Goal: Task Accomplishment & Management: Manage account settings

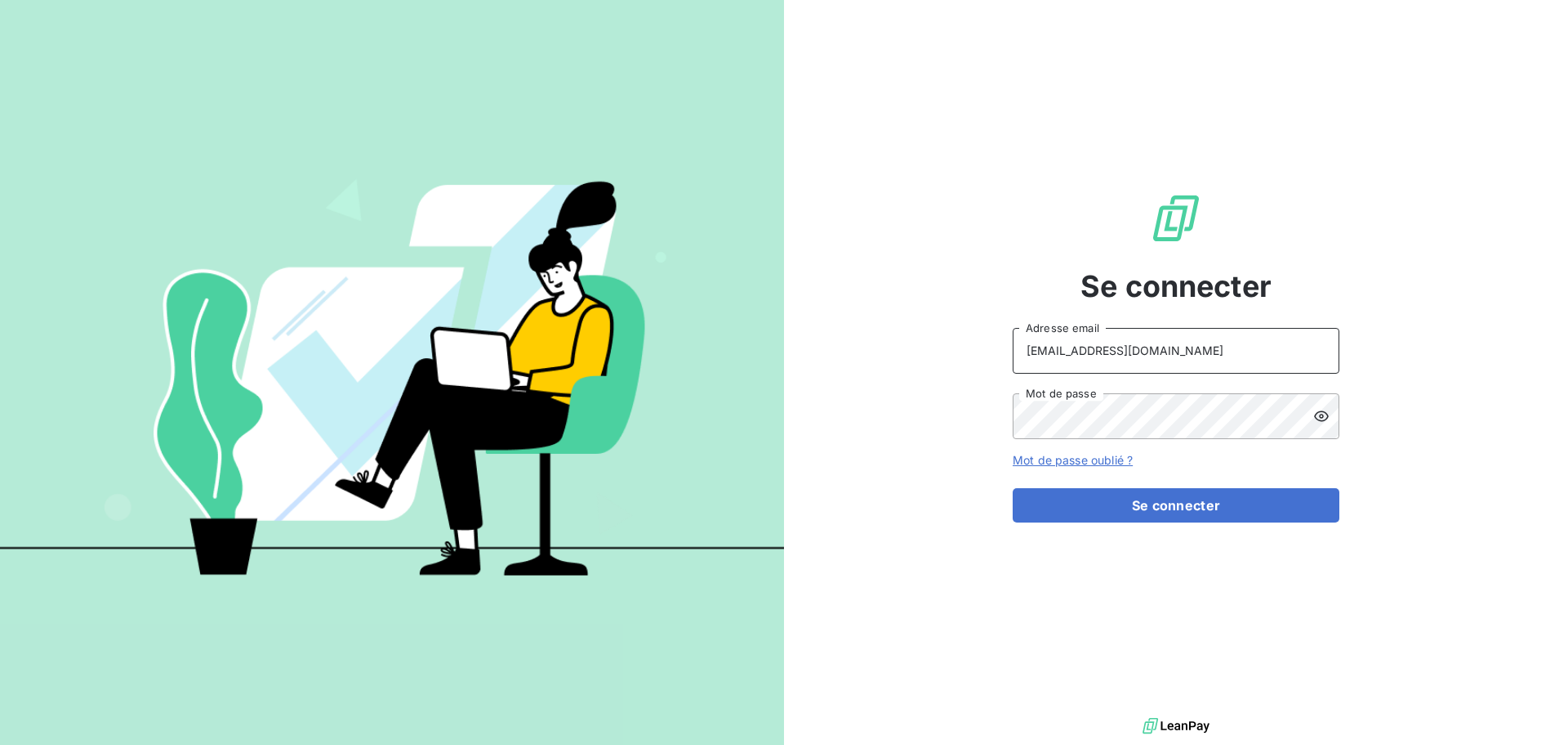
click at [1185, 360] on input "[EMAIL_ADDRESS][DOMAIN_NAME]" at bounding box center [1176, 350] width 326 height 45
click at [1151, 375] on div "PEIGNE Adresse email Mot de passe" at bounding box center [1176, 383] width 326 height 111
click at [1150, 358] on input "PEIGNE" at bounding box center [1176, 350] width 326 height 45
type input "[EMAIL_ADDRESS][DOMAIN_NAME]"
click at [1136, 504] on button "Se connecter" at bounding box center [1176, 505] width 326 height 34
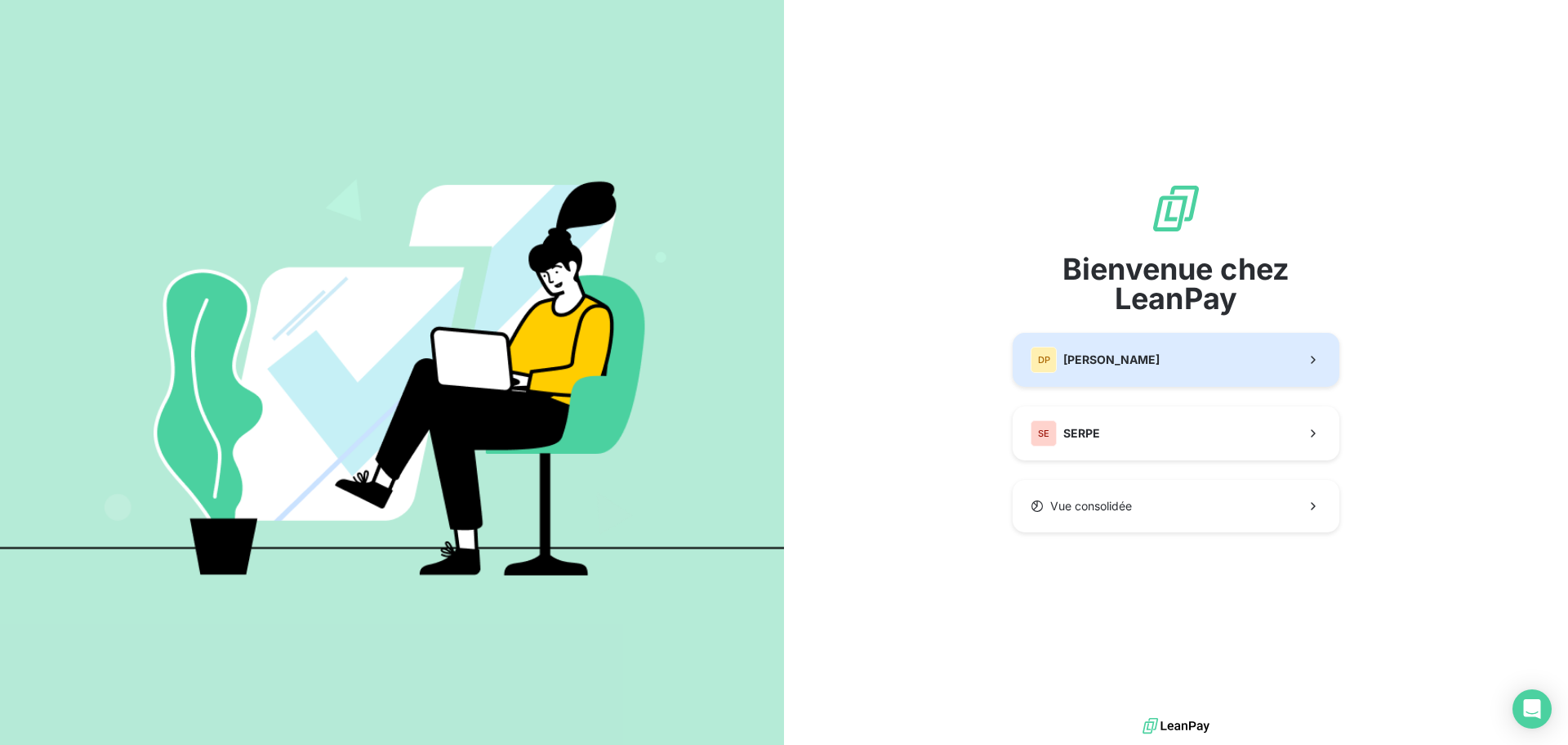
click at [1139, 349] on div "DP [PERSON_NAME]" at bounding box center [1096, 359] width 129 height 26
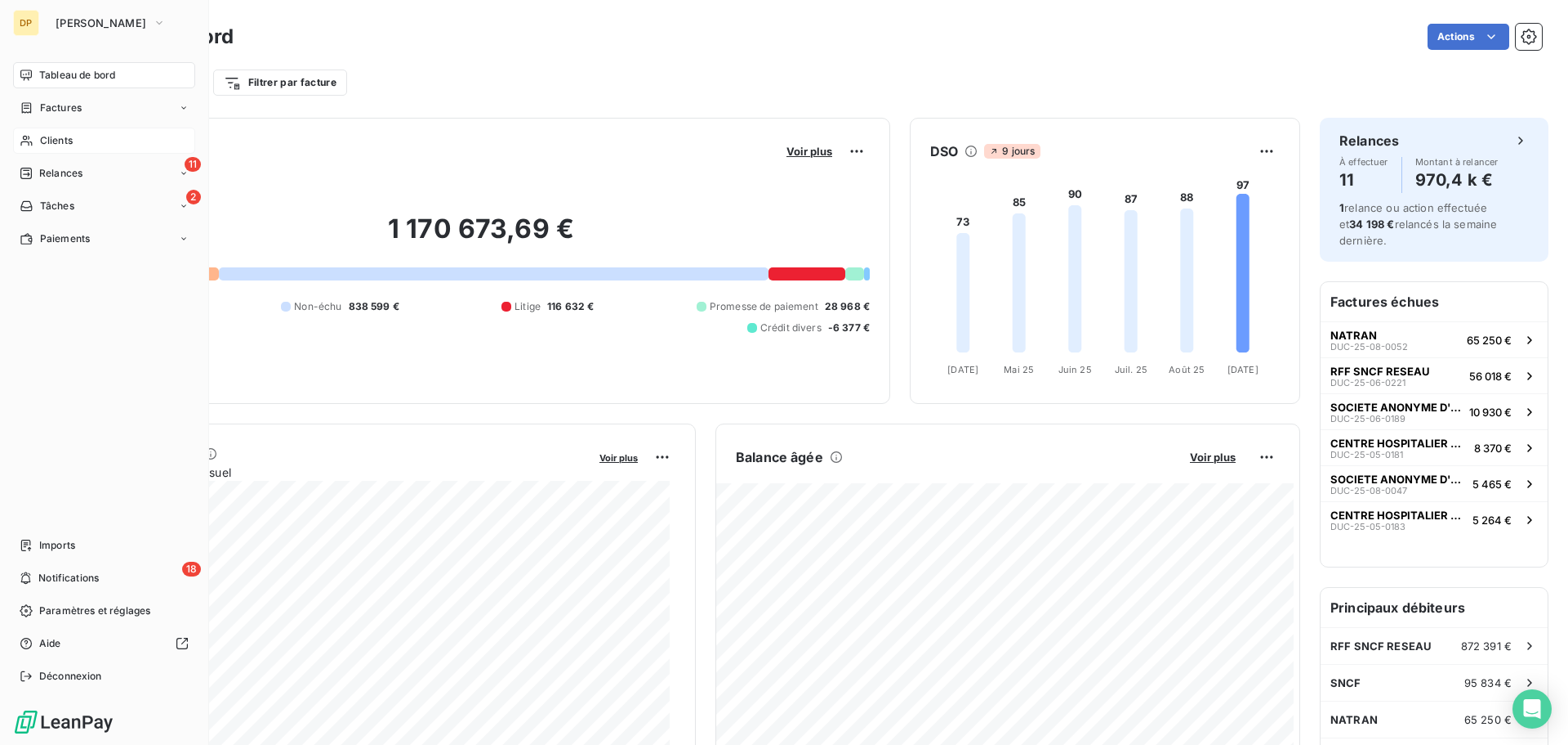
click at [56, 139] on span "Clients" at bounding box center [56, 141] width 33 height 15
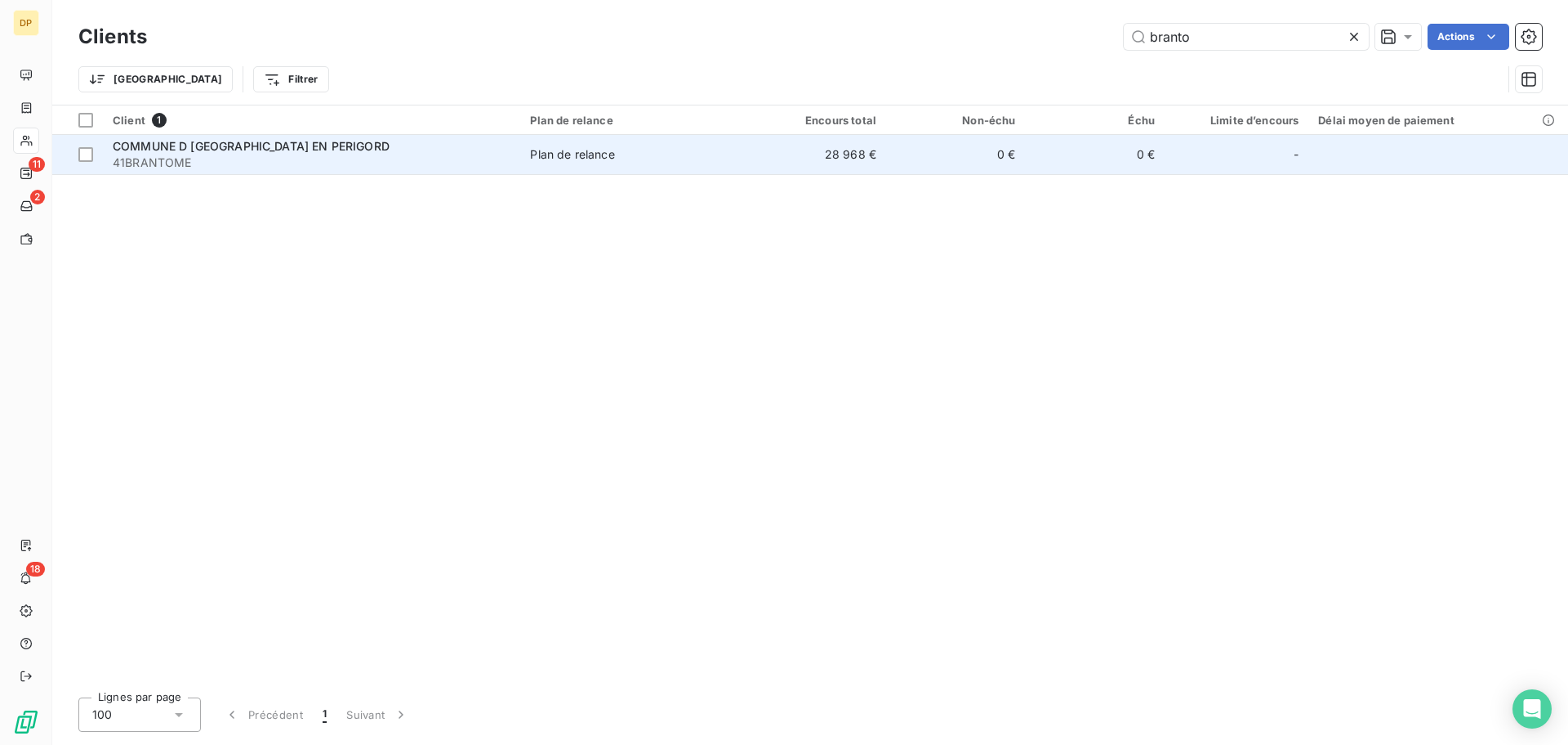
type input "branto"
click at [316, 161] on span "41BRANTOME" at bounding box center [311, 162] width 398 height 16
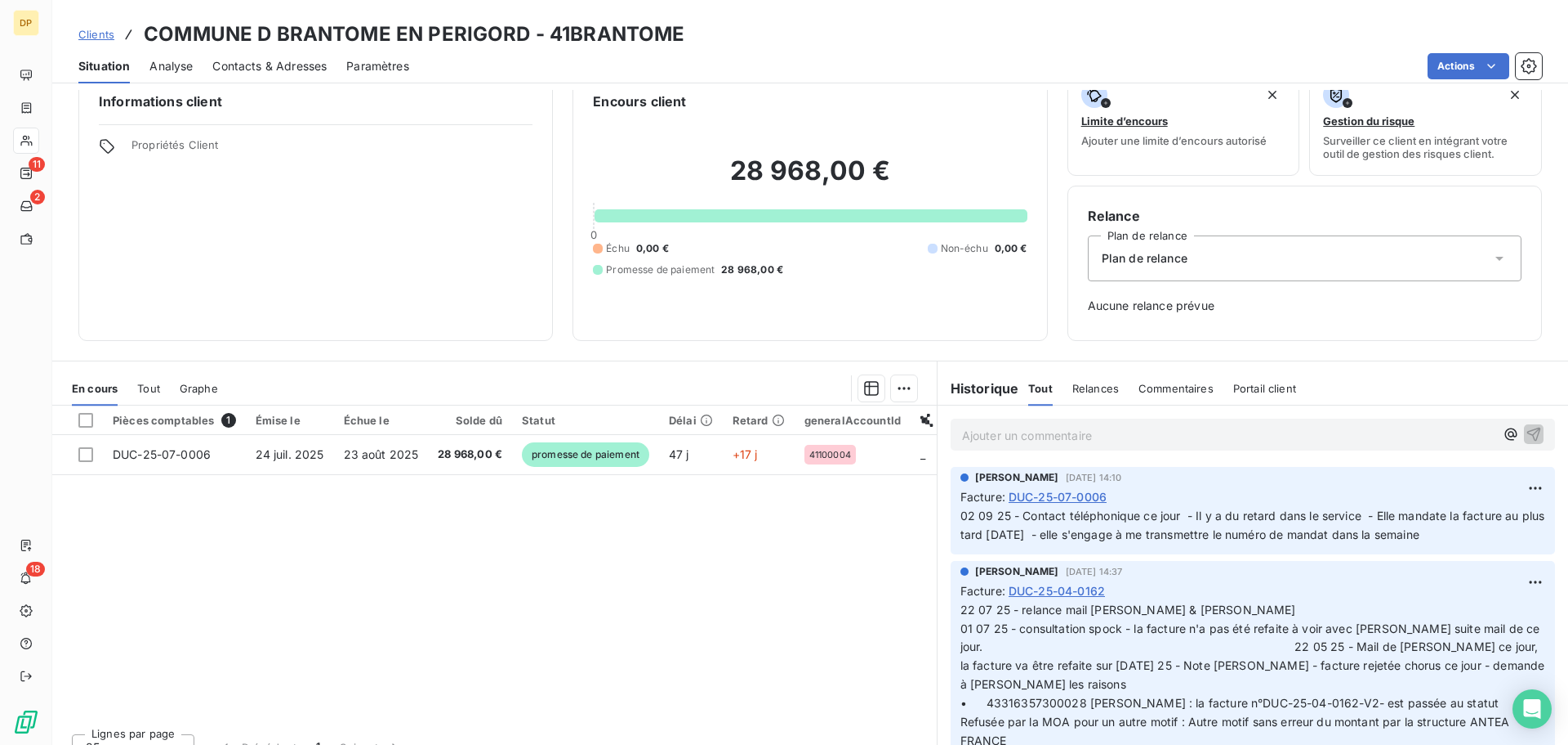
scroll to position [54, 0]
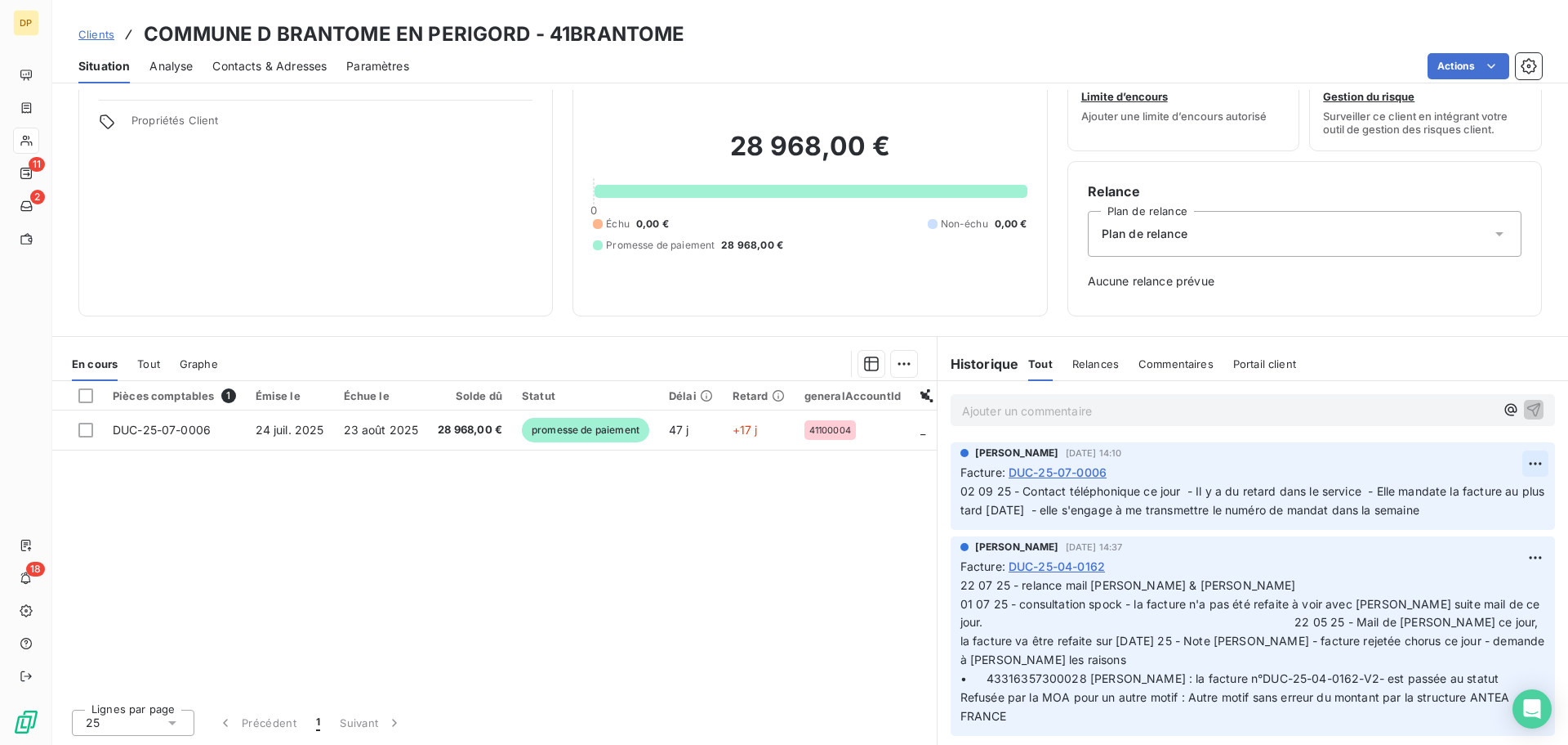
click at [1514, 464] on html "DP 11 2 18 Clients COMMUNE D BRANTOME EN PERIGORD - 41BRANTOME Situation Analys…" at bounding box center [784, 372] width 1568 height 745
click at [1466, 508] on div "Editer" at bounding box center [1484, 499] width 92 height 26
click at [960, 494] on span "02 09 25 - Contact téléphonique ce jour - Il y a du retard dans le service - El…" at bounding box center [1242, 500] width 562 height 33
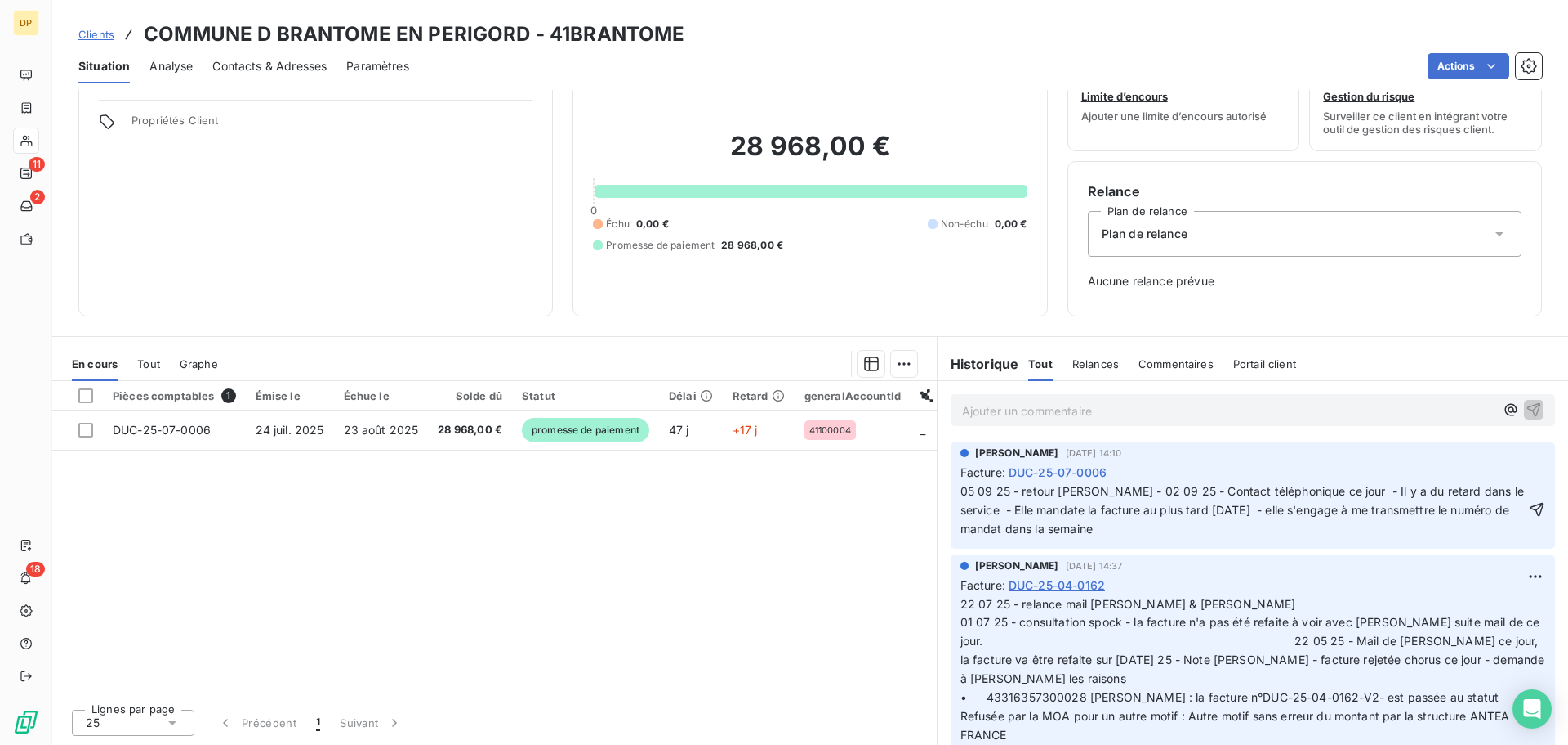
click at [1186, 490] on span "05 09 25 - retour [PERSON_NAME] - 02 09 25 - Contact téléphonique ce jour - Il …" at bounding box center [1243, 509] width 567 height 52
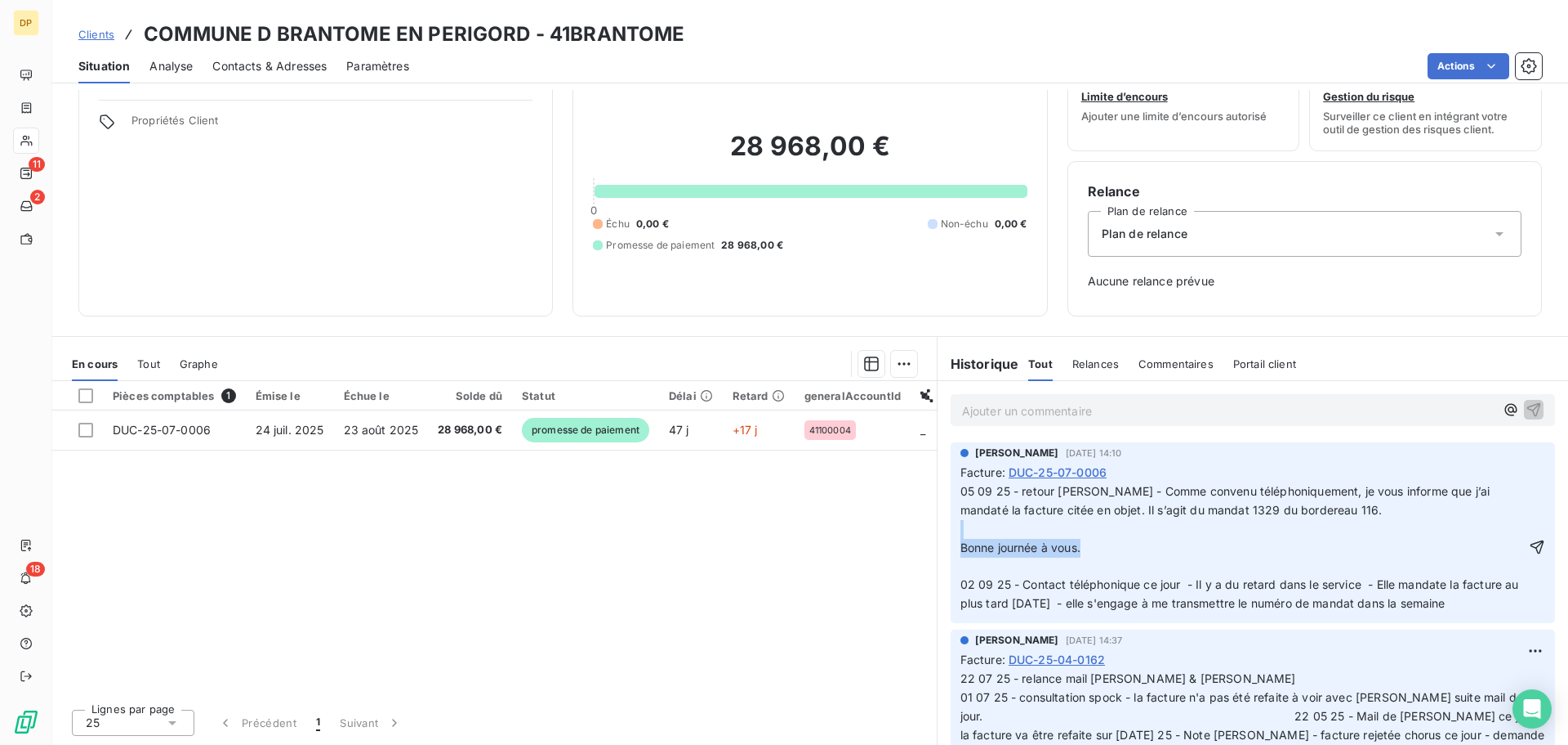
drag, startPoint x: 1106, startPoint y: 547, endPoint x: 982, endPoint y: 536, distance: 124.5
click at [982, 536] on div "05 09 25 - retour [PERSON_NAME] - Comme convenu téléphoniquement, je vous infor…" at bounding box center [1242, 547] width 565 height 131
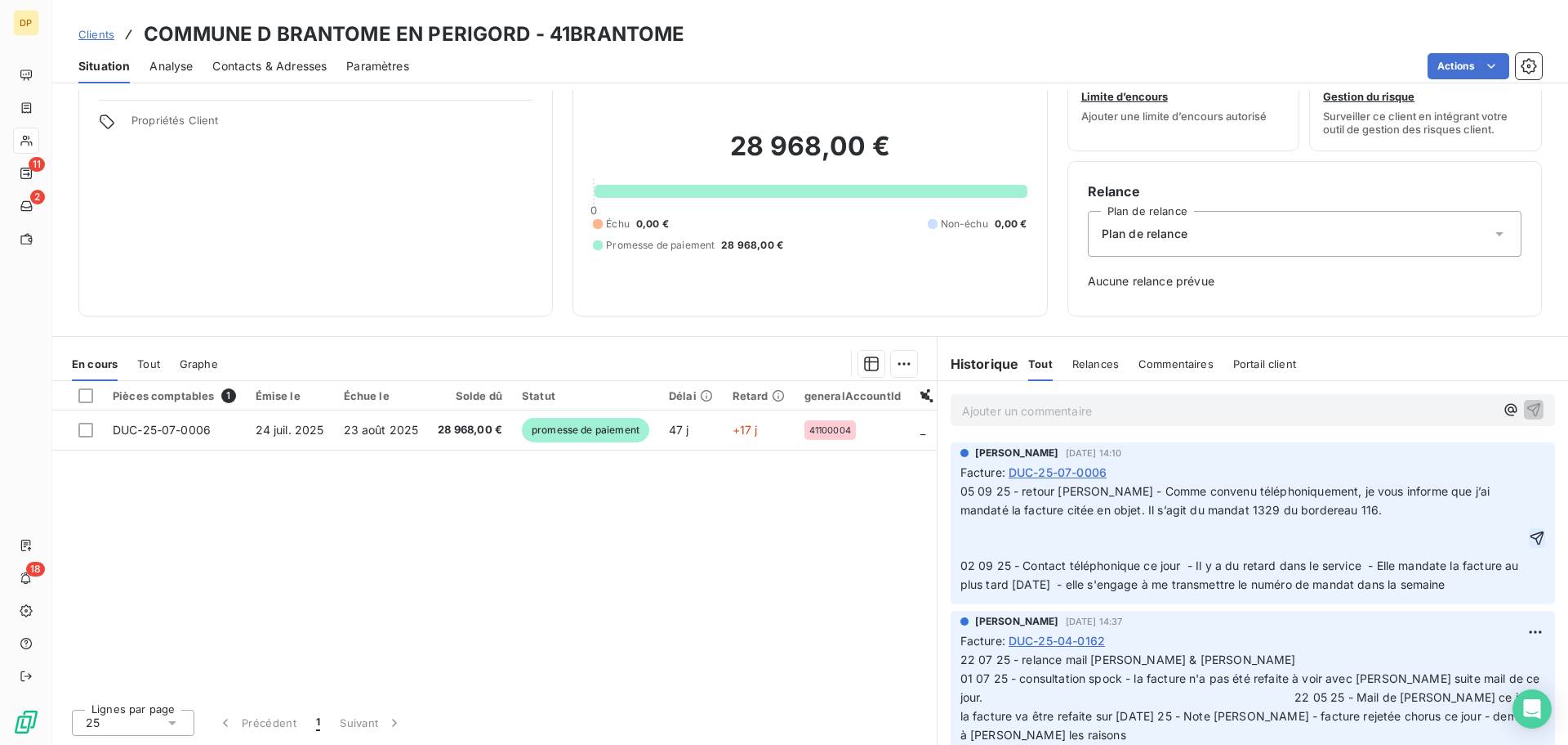
click at [1529, 541] on icon "button" at bounding box center [1537, 538] width 16 height 16
click at [285, 65] on span "Contacts & Adresses" at bounding box center [269, 66] width 114 height 16
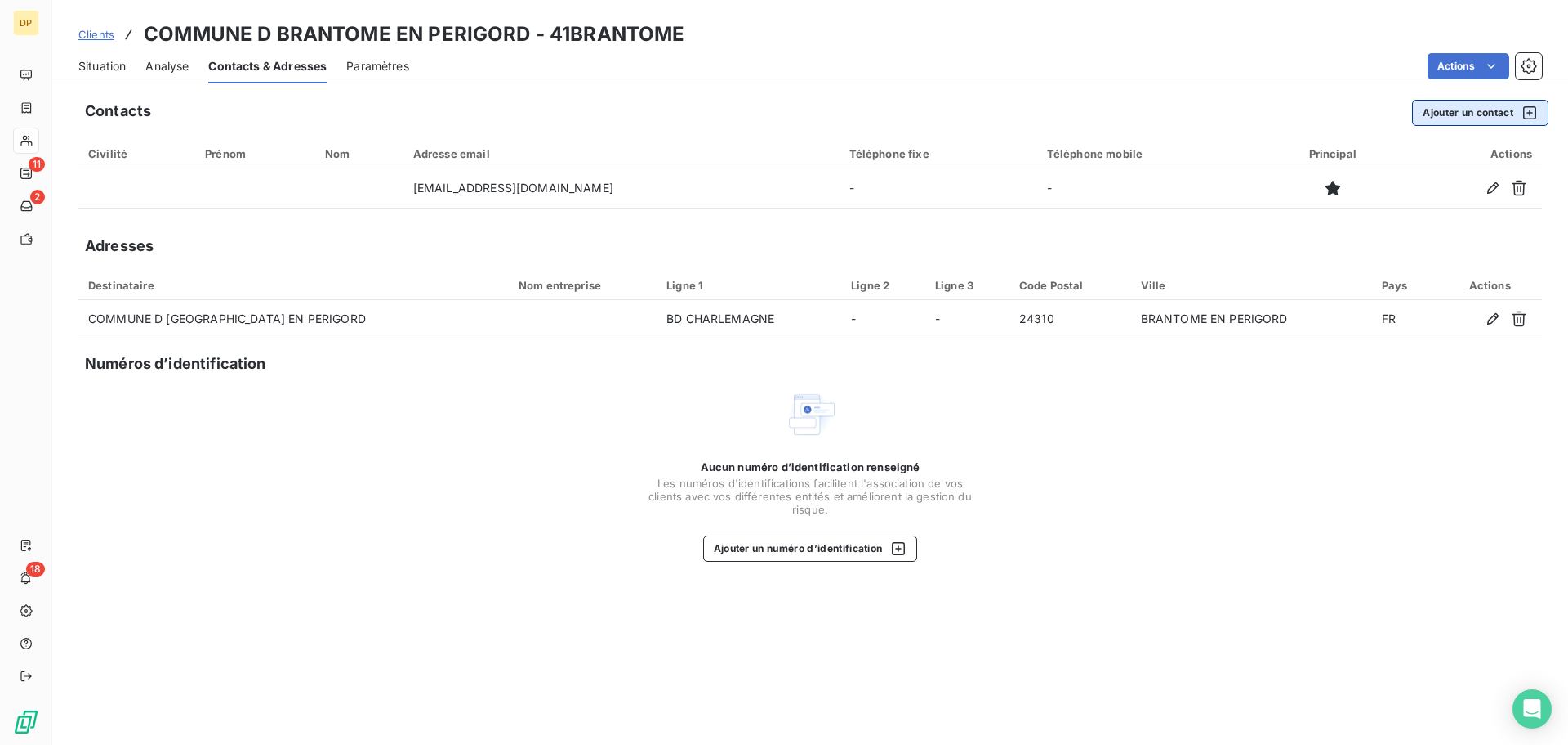
click at [1513, 112] on button "Ajouter un contact" at bounding box center [1480, 113] width 136 height 26
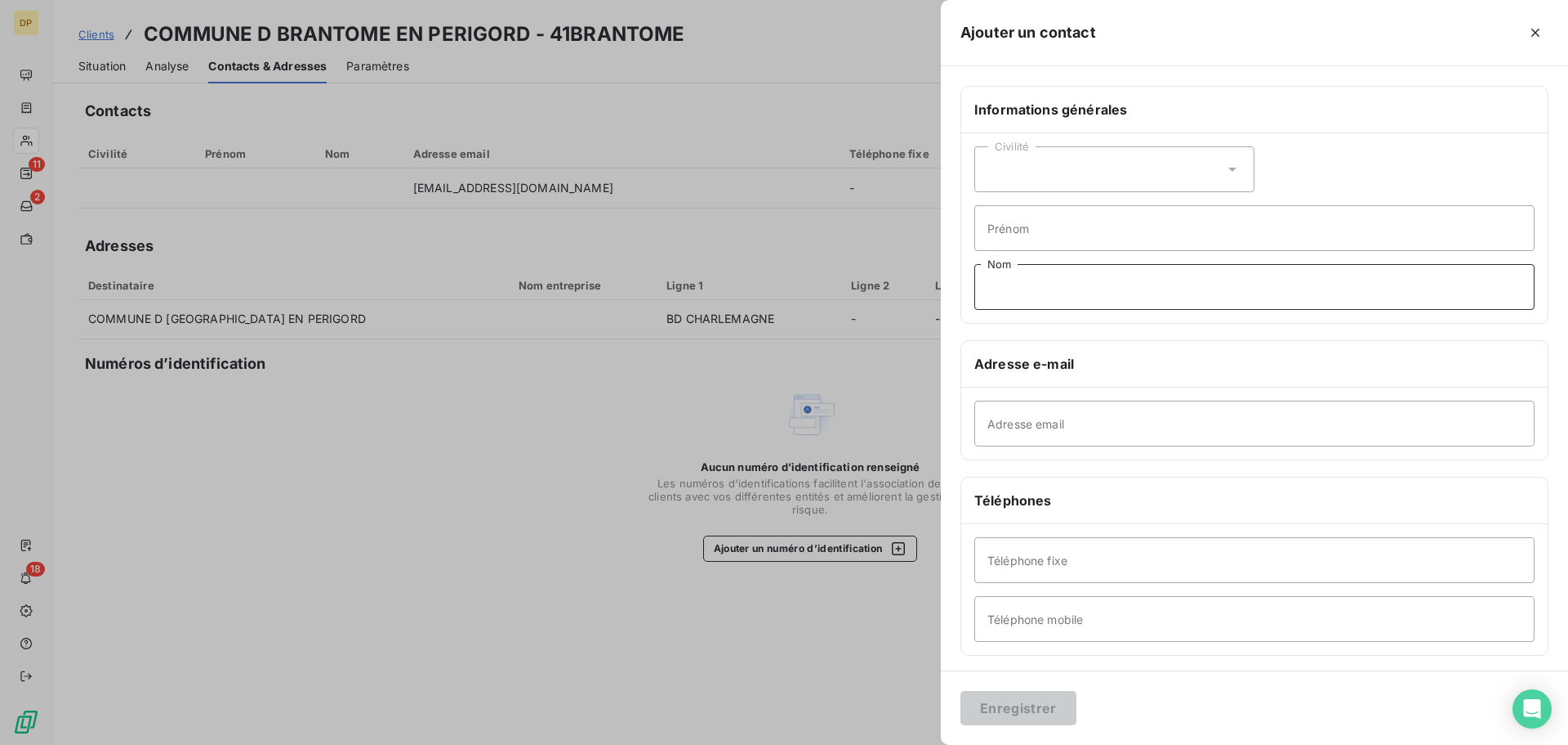
click at [1108, 289] on input "Nom" at bounding box center [1255, 287] width 560 height 45
type input "MEUNIER"
click at [1075, 236] on input "Prénom" at bounding box center [1255, 228] width 560 height 45
type input "[PERSON_NAME]"
click at [1240, 554] on input "Téléphone fixe" at bounding box center [1255, 560] width 560 height 45
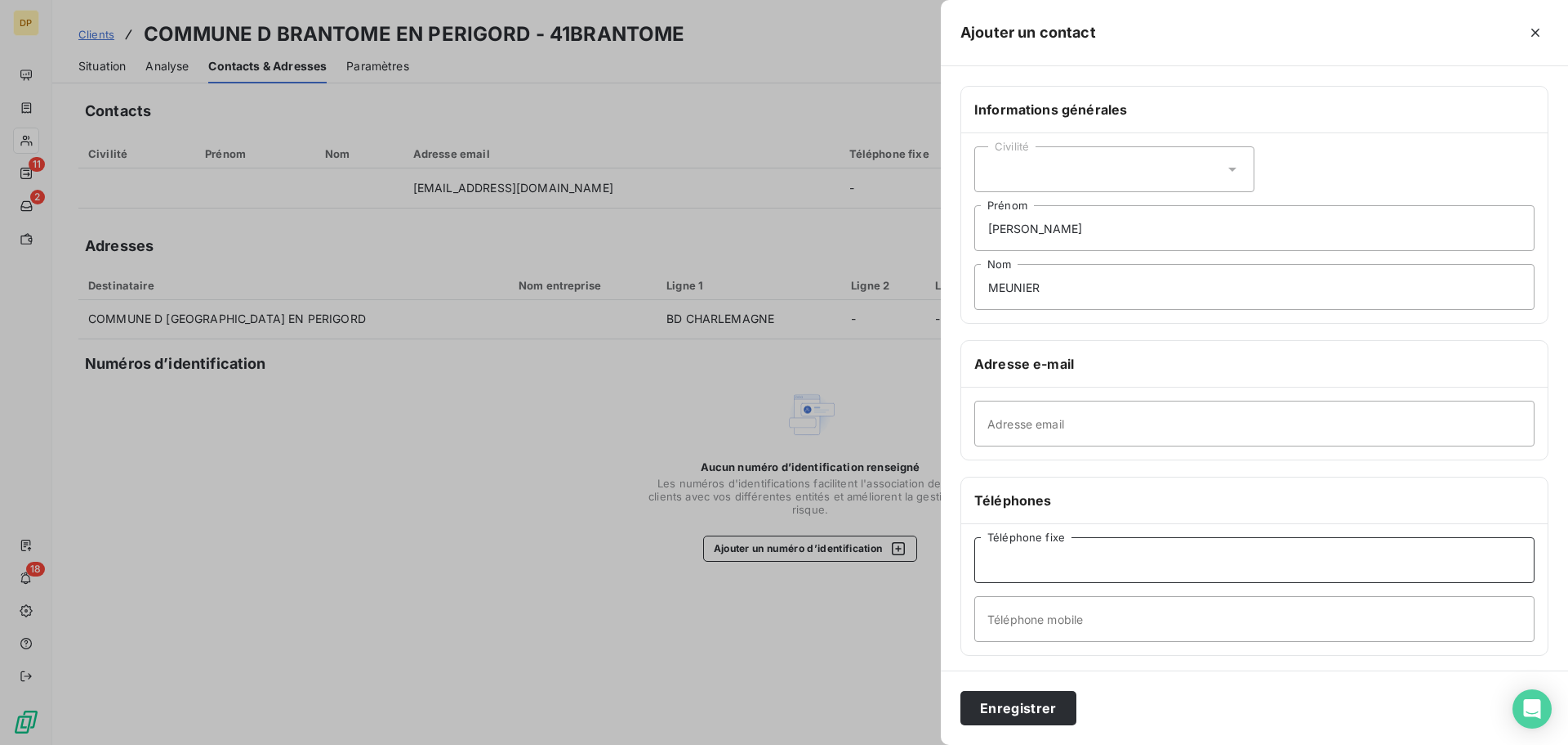
paste input "[PHONE_NUMBER]"
type input "[PHONE_NUMBER]"
click at [1062, 236] on input "[PERSON_NAME]" at bounding box center [1255, 228] width 560 height 45
click at [1037, 177] on div "Civilité" at bounding box center [1115, 169] width 280 height 45
click at [1055, 216] on li "Madame" at bounding box center [1115, 210] width 280 height 29
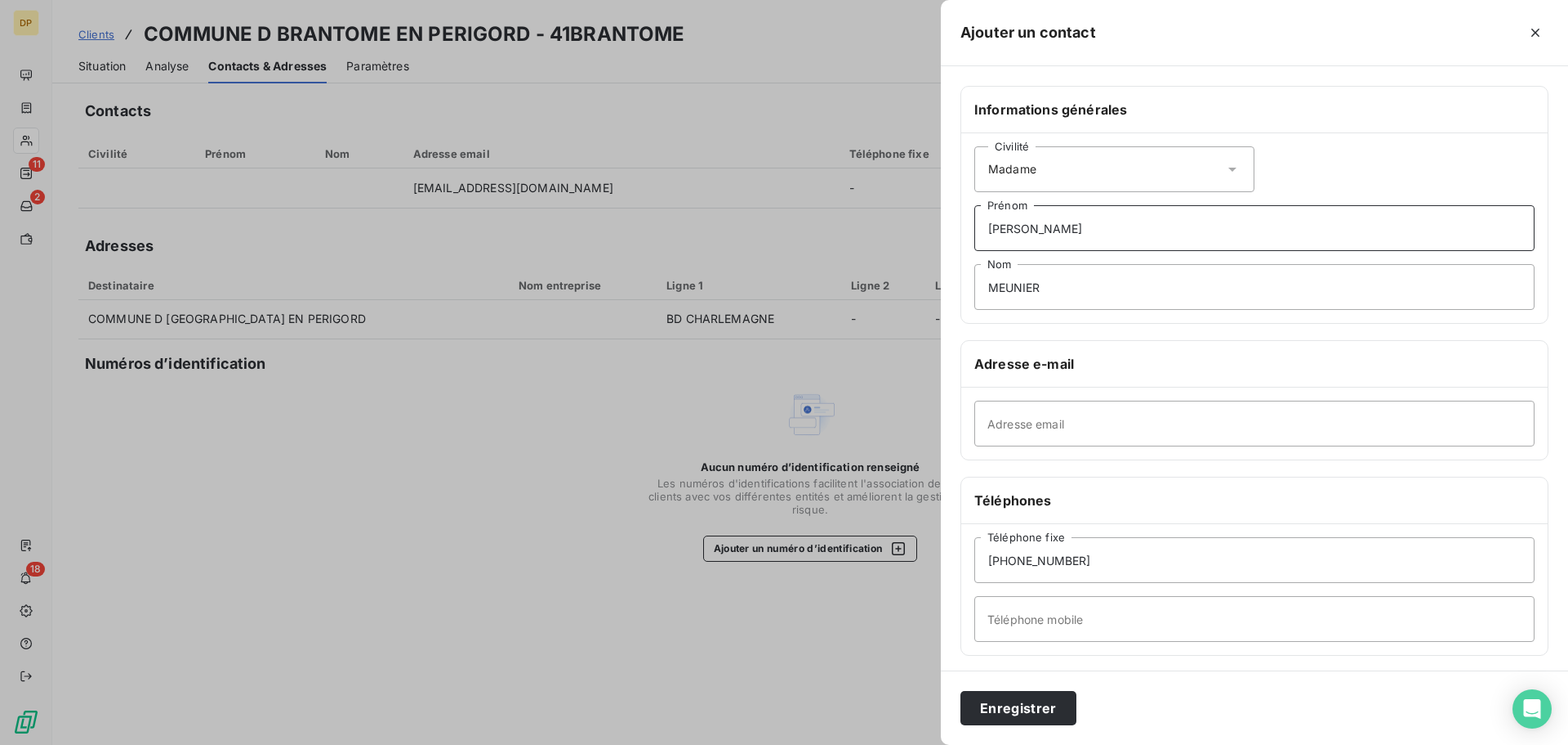
click at [1057, 234] on input "[PERSON_NAME]" at bounding box center [1255, 228] width 560 height 45
type input "[PERSON_NAME] - Comptabilité"
click at [1211, 428] on input "Adresse email" at bounding box center [1255, 423] width 560 height 45
paste input "[EMAIL_ADDRESS][DOMAIN_NAME]"
type input "[EMAIL_ADDRESS][DOMAIN_NAME]"
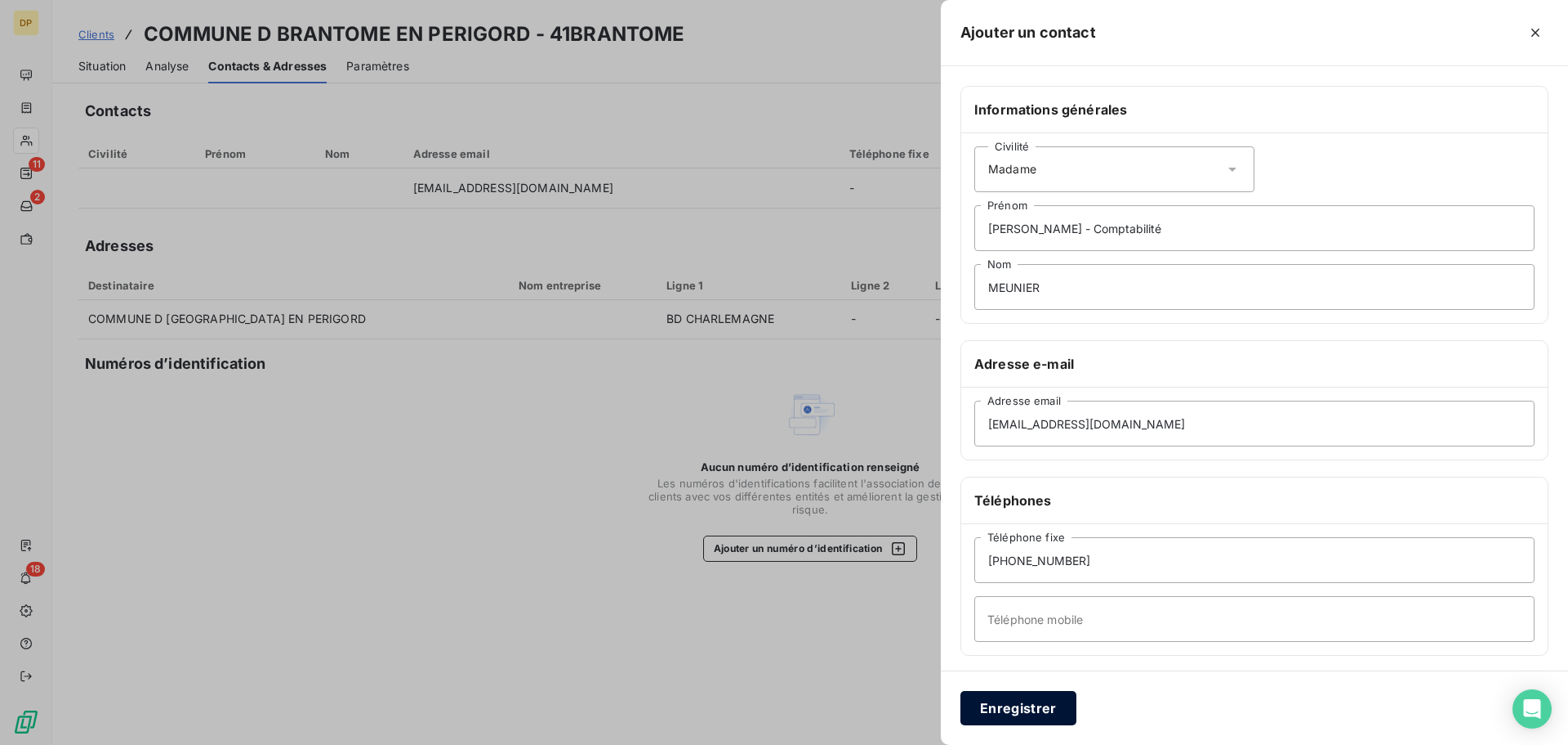
click at [1003, 711] on button "Enregistrer" at bounding box center [1018, 708] width 116 height 34
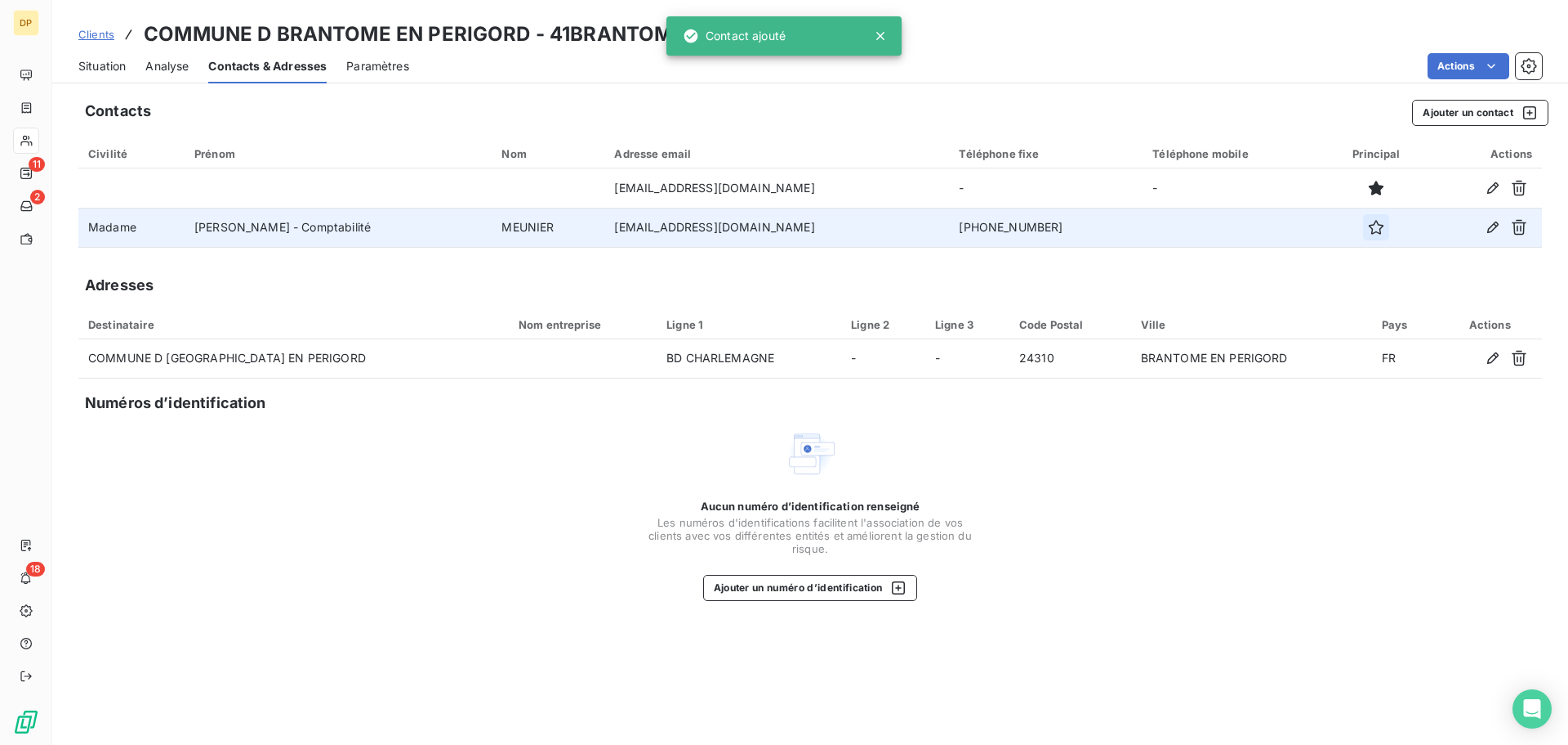
click at [1364, 232] on button "button" at bounding box center [1376, 227] width 26 height 26
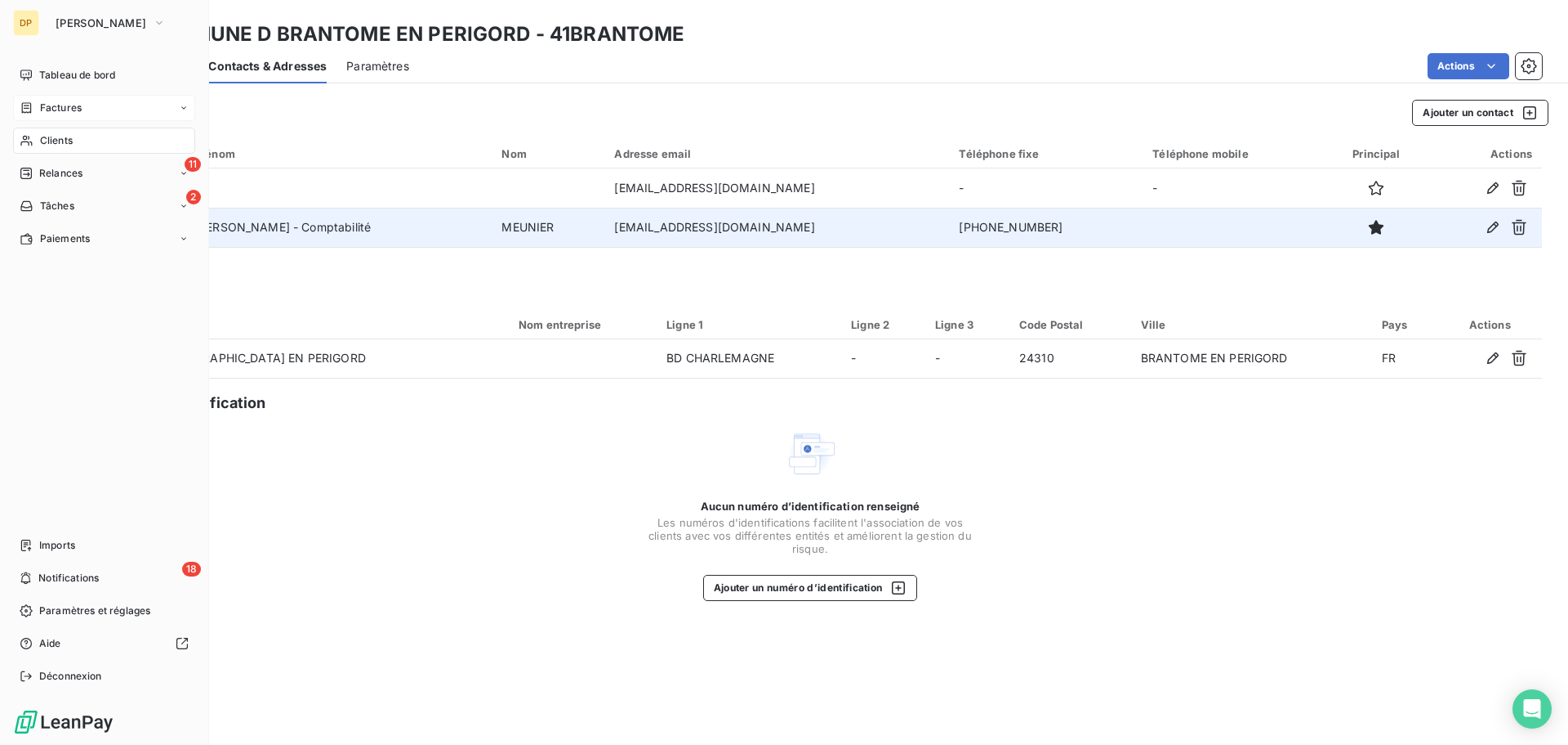
click at [54, 102] on span "Factures" at bounding box center [61, 108] width 42 height 15
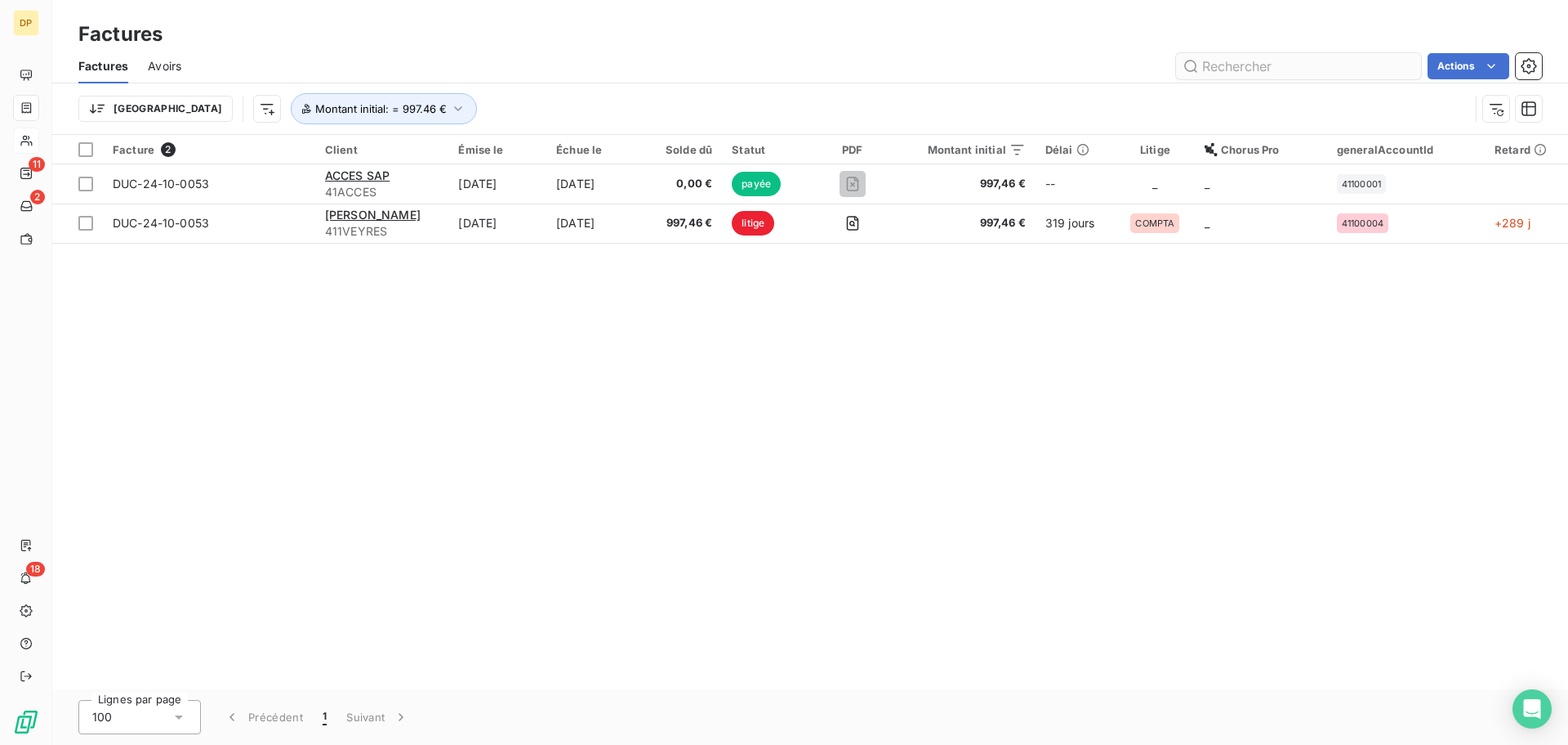
click at [1234, 64] on input "text" at bounding box center [1299, 66] width 245 height 26
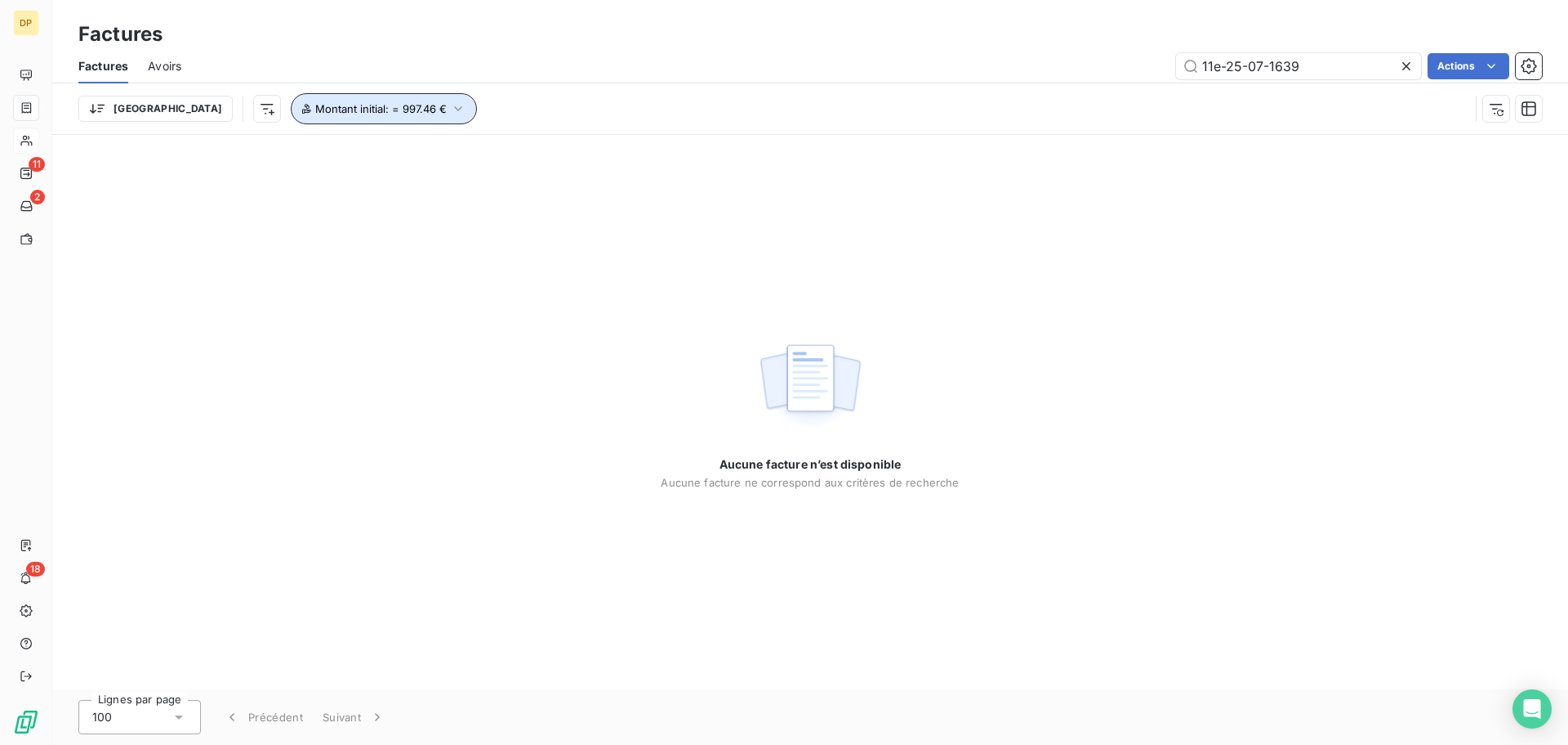
click at [339, 117] on button "Montant initial : = 997.46 €" at bounding box center [384, 109] width 186 height 31
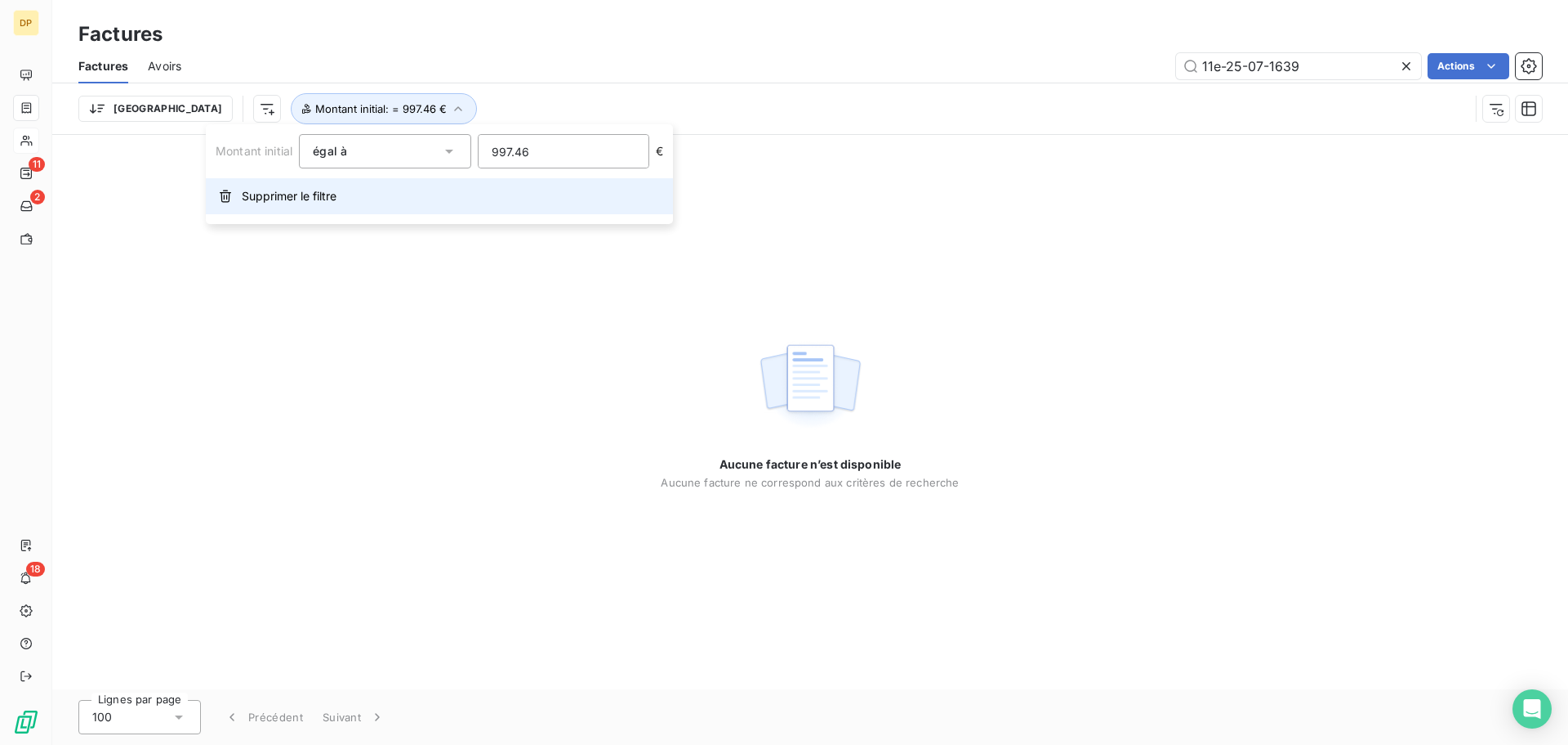
click at [324, 195] on span "Supprimer le filtre" at bounding box center [289, 196] width 94 height 16
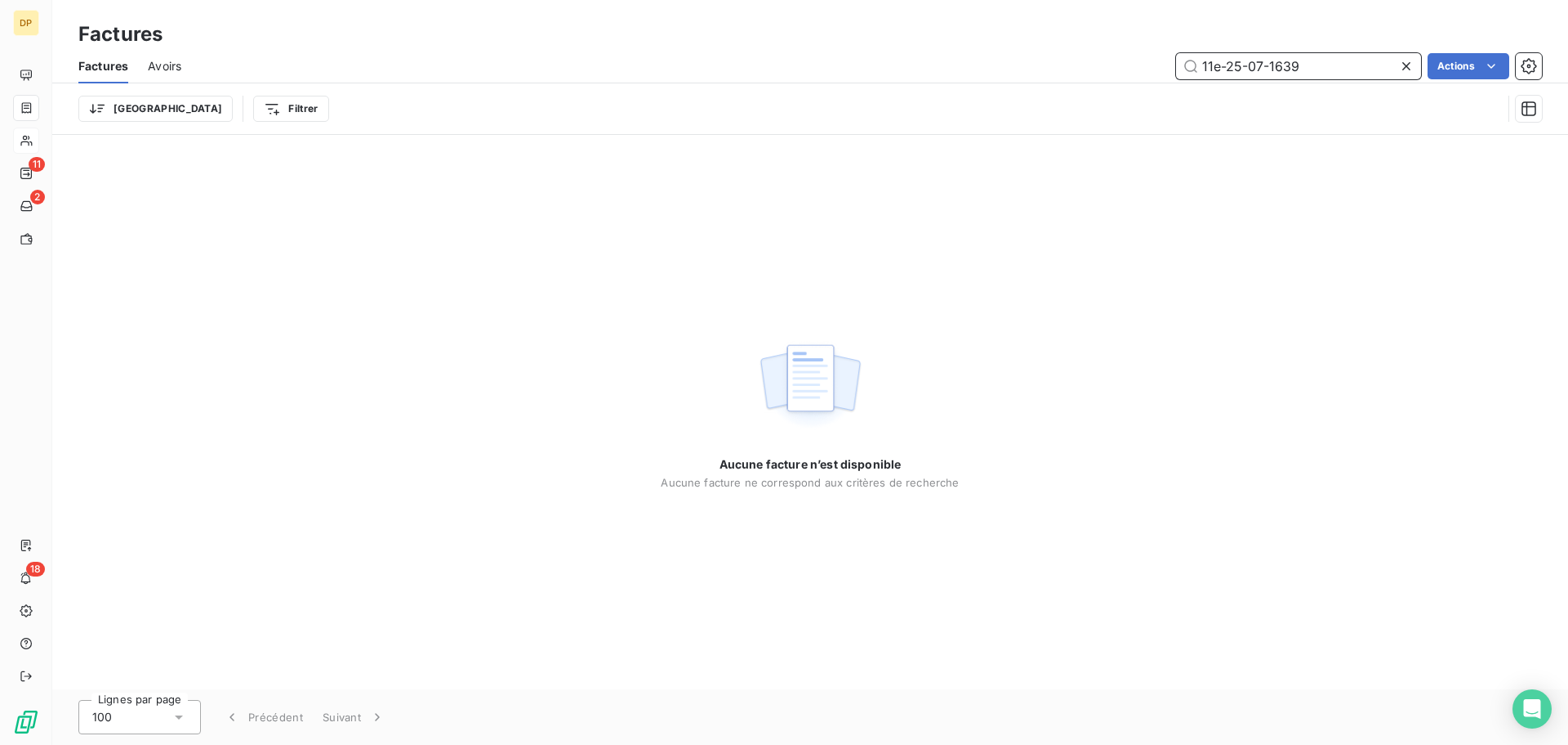
click at [1220, 72] on input "11e-25-07-1639" at bounding box center [1299, 66] width 245 height 26
type input "11e-25-07-1639"
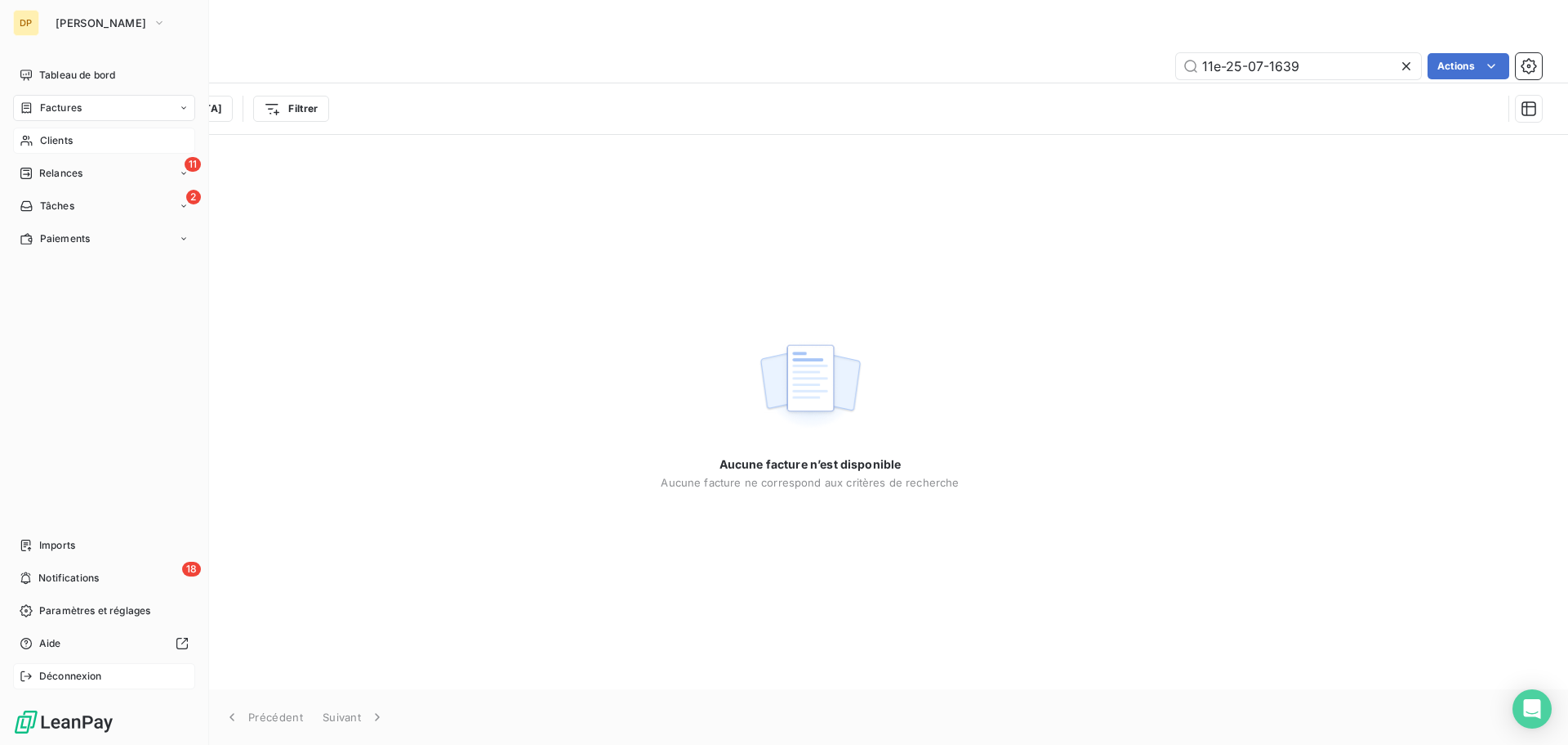
click at [29, 680] on icon at bounding box center [26, 676] width 13 height 13
